Goal: Use online tool/utility: Utilize a website feature to perform a specific function

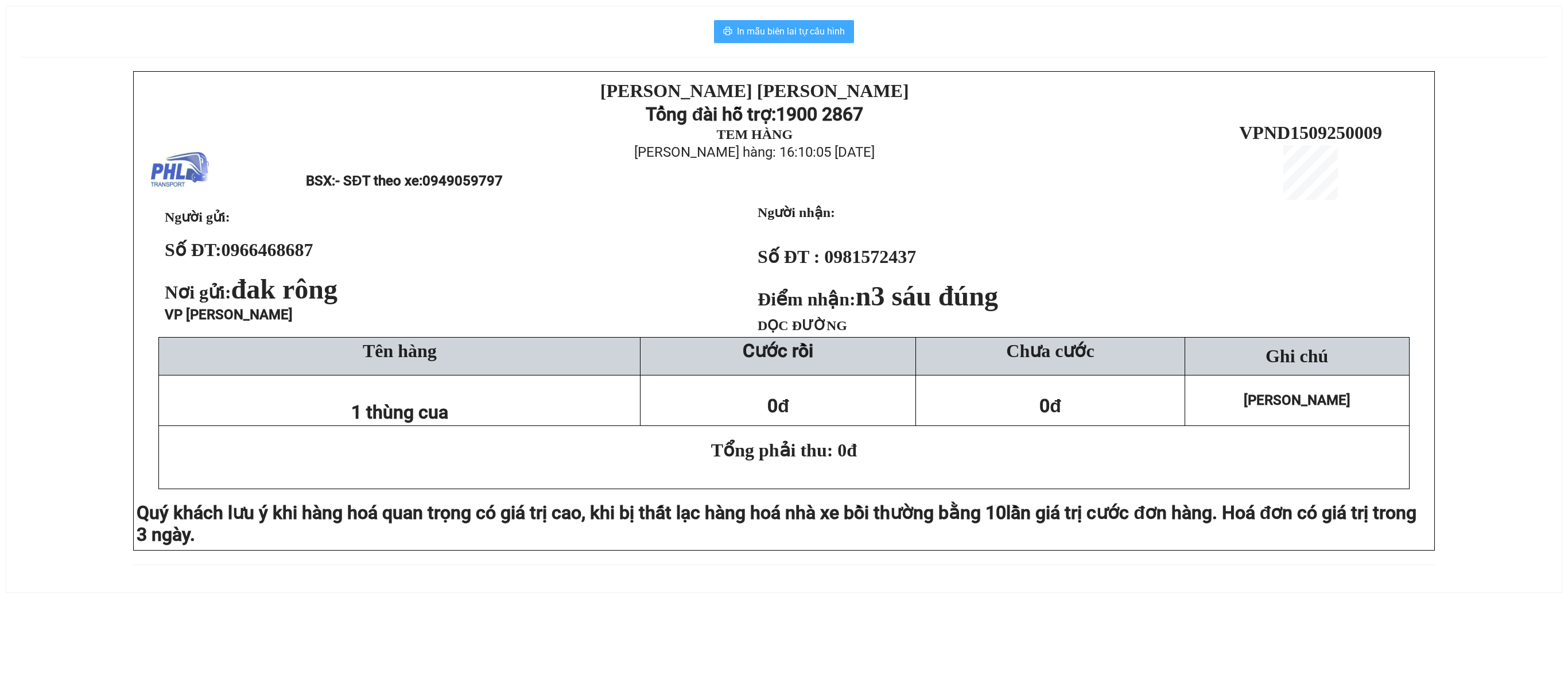
click at [780, 26] on span "In mẫu biên lai tự cấu hình" at bounding box center [791, 31] width 108 height 14
click at [798, 30] on span "In mẫu biên lai tự cấu hình" at bounding box center [791, 31] width 108 height 14
